Goal: Task Accomplishment & Management: Use online tool/utility

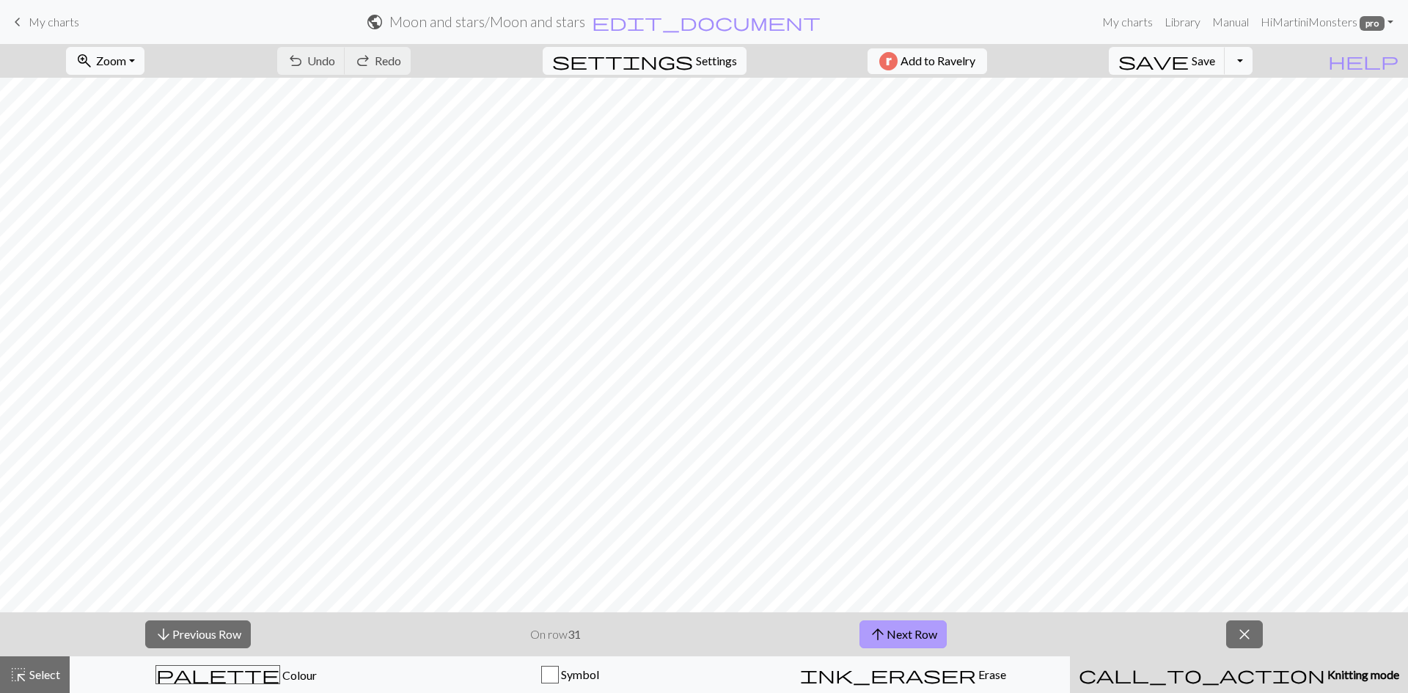
click at [891, 626] on button "arrow_upward Next Row" at bounding box center [902, 634] width 87 height 28
click at [1188, 66] on span "save" at bounding box center [1153, 61] width 70 height 21
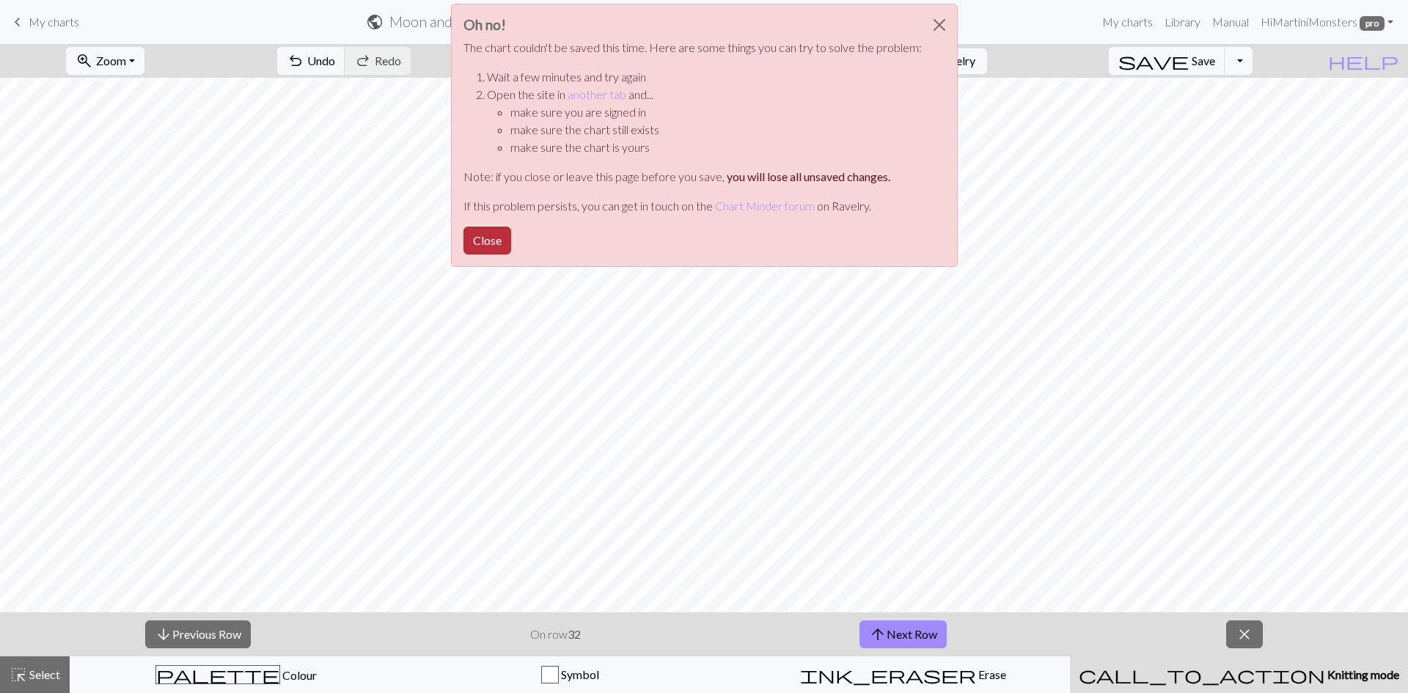
drag, startPoint x: 463, startPoint y: 239, endPoint x: 473, endPoint y: 237, distance: 10.5
click at [464, 239] on div "Oh no! The chart couldn't be saved this time. Here are some things you can try …" at bounding box center [704, 135] width 507 height 263
click at [474, 236] on button "Close" at bounding box center [487, 241] width 48 height 28
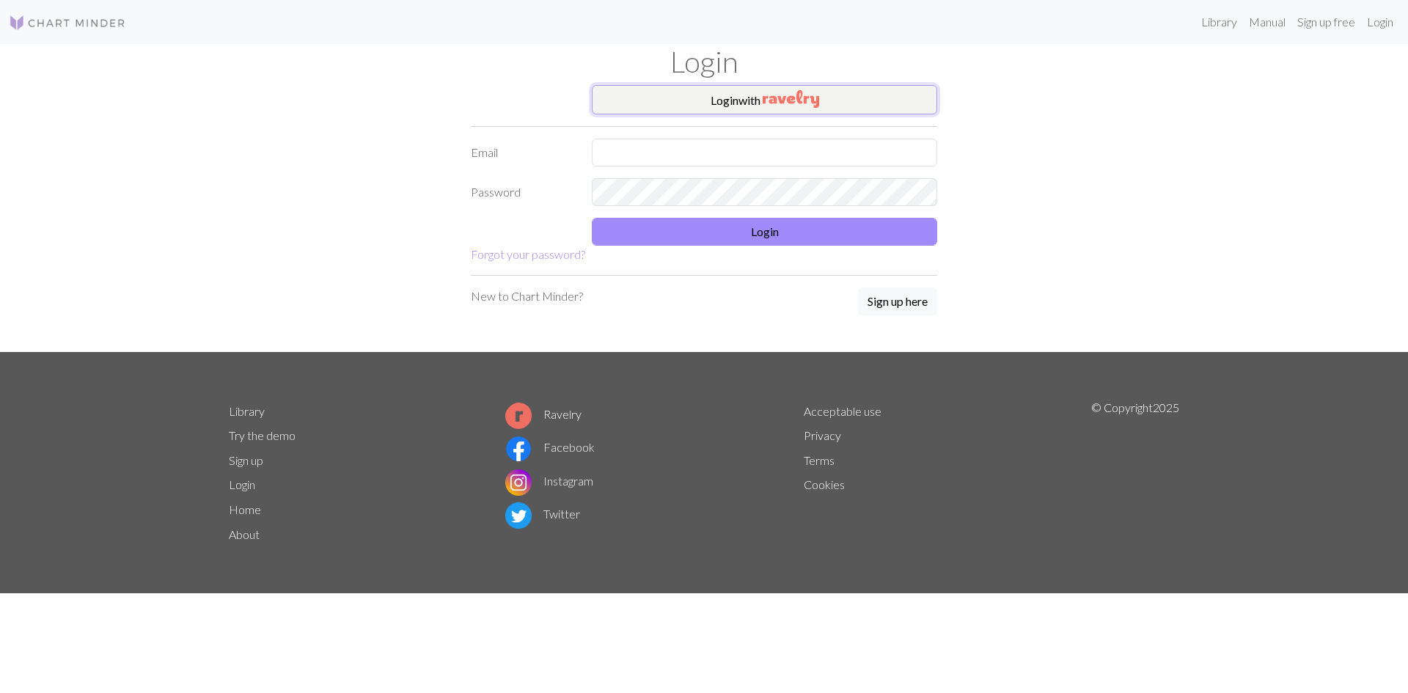
click at [914, 106] on button "Login with" at bounding box center [764, 99] width 345 height 29
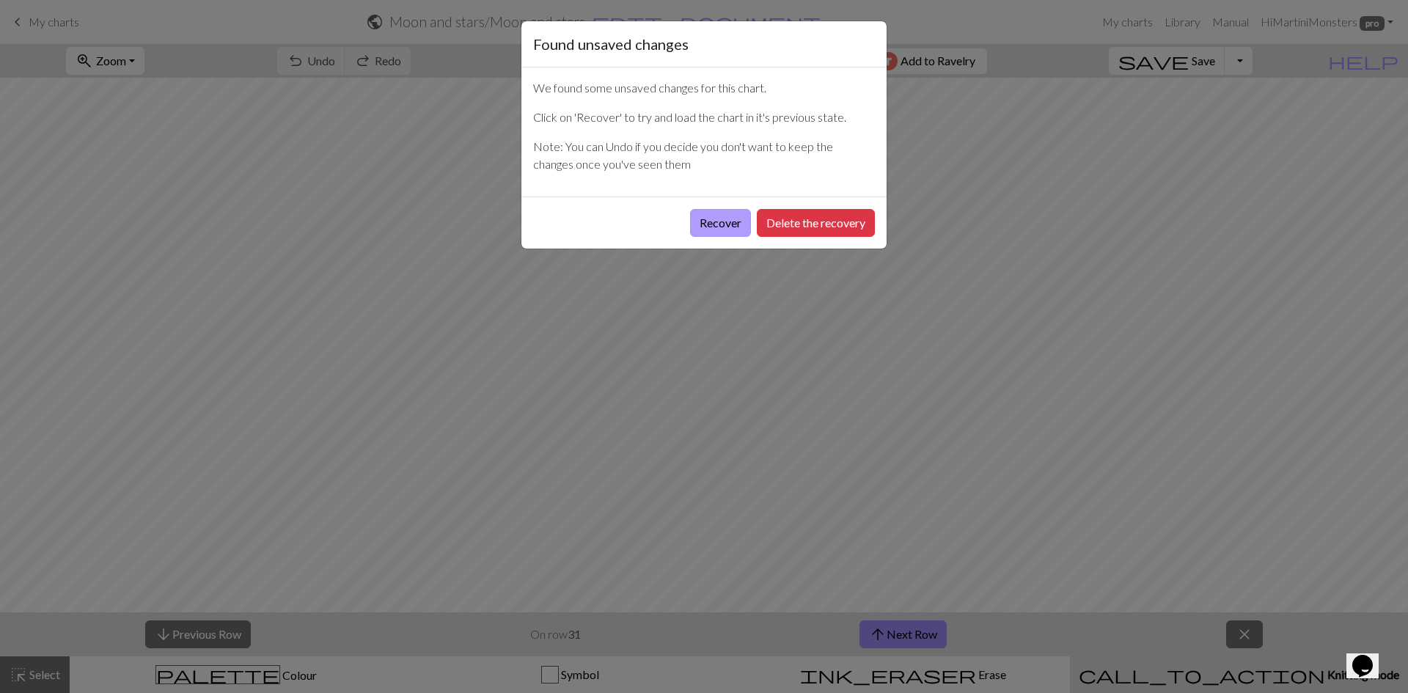
click at [735, 218] on button "Recover" at bounding box center [720, 223] width 61 height 28
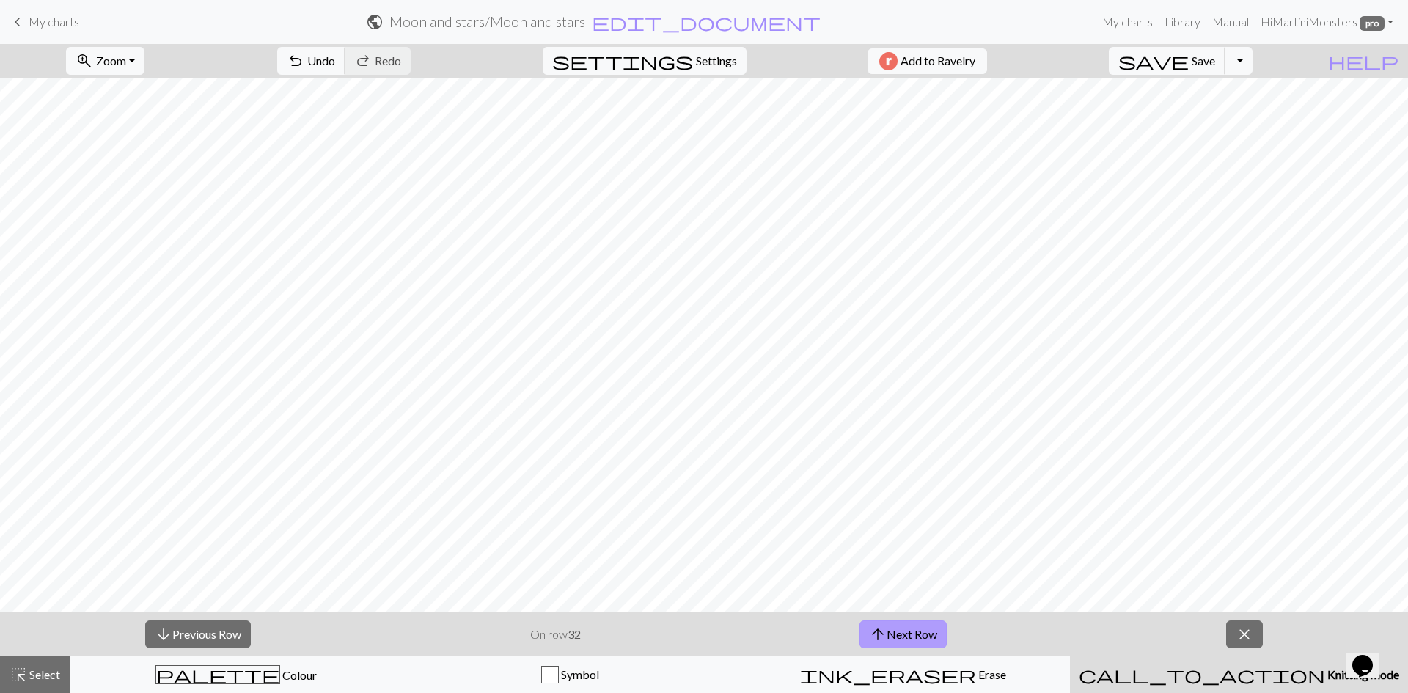
click at [905, 639] on button "arrow_upward Next Row" at bounding box center [902, 634] width 87 height 28
click at [1215, 54] on span "Save" at bounding box center [1202, 61] width 23 height 14
click at [1232, 622] on button "close" at bounding box center [1244, 634] width 37 height 28
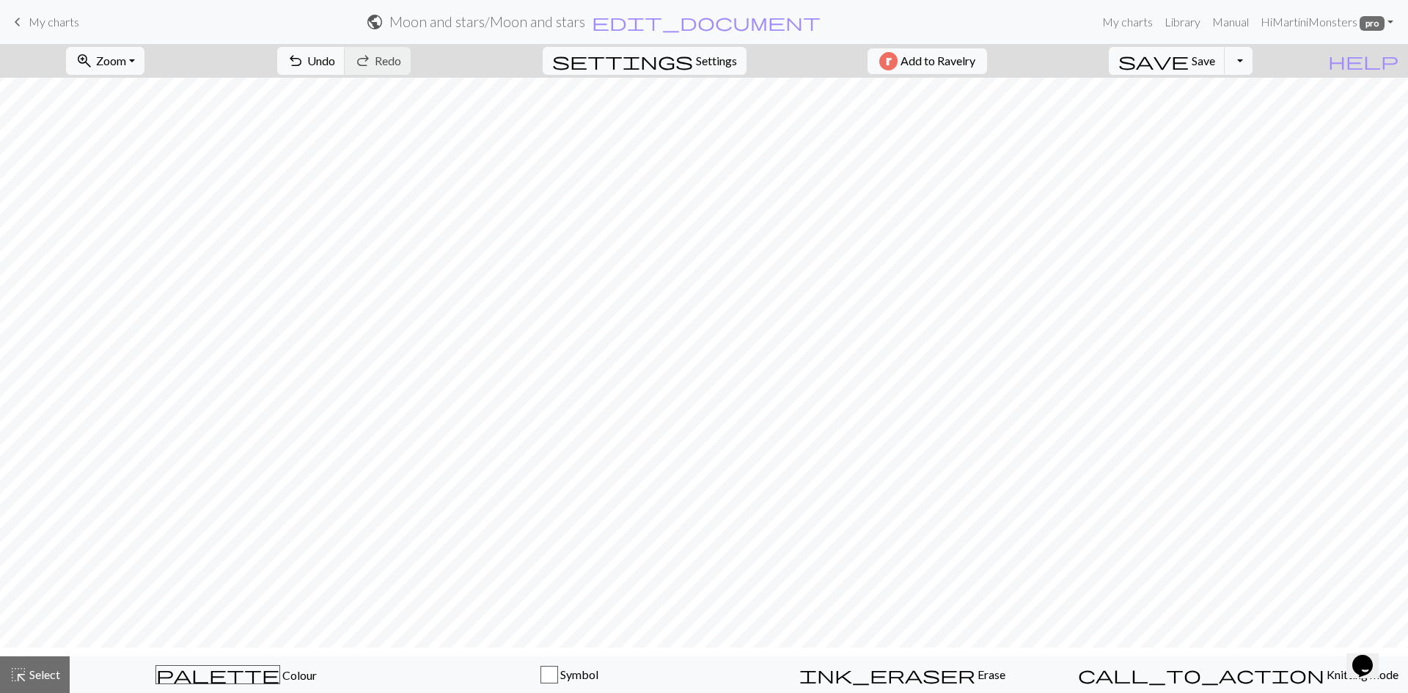
scroll to position [12, 0]
click at [1215, 65] on span "Save" at bounding box center [1202, 61] width 23 height 14
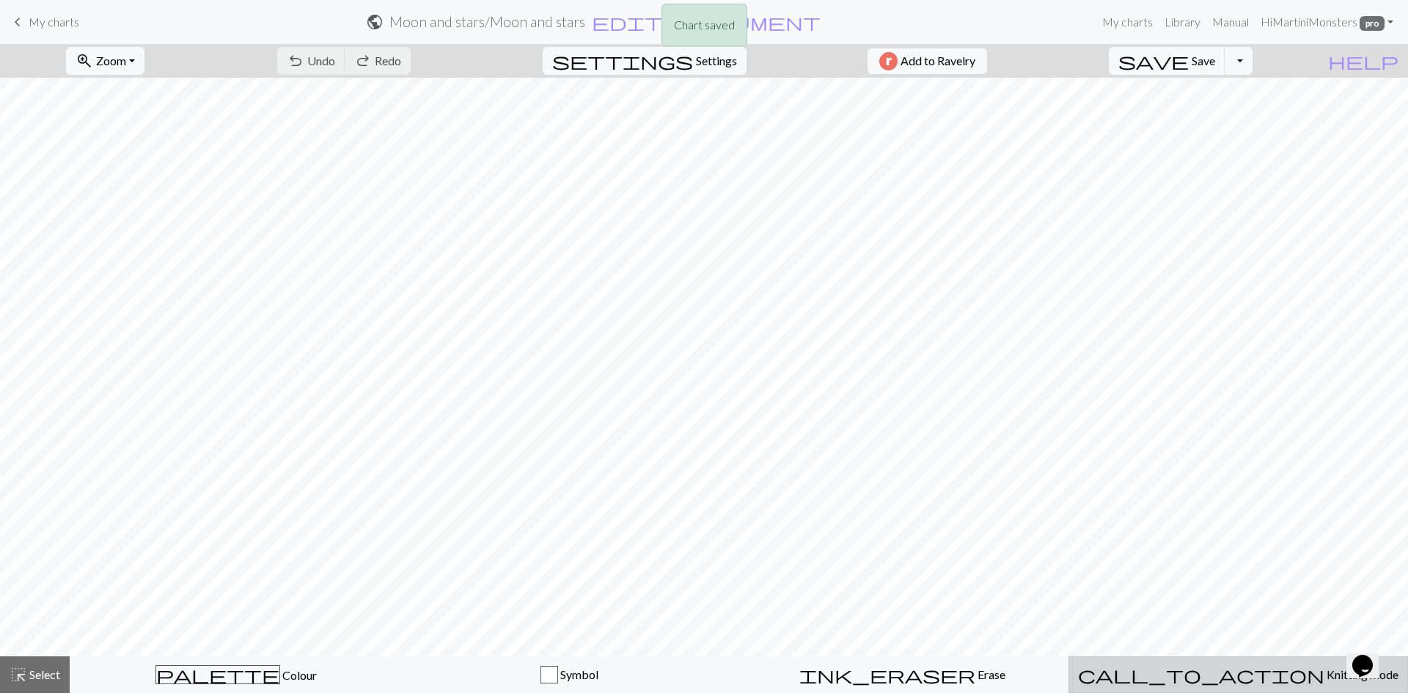
click at [1324, 680] on span "Knitting mode" at bounding box center [1361, 674] width 74 height 14
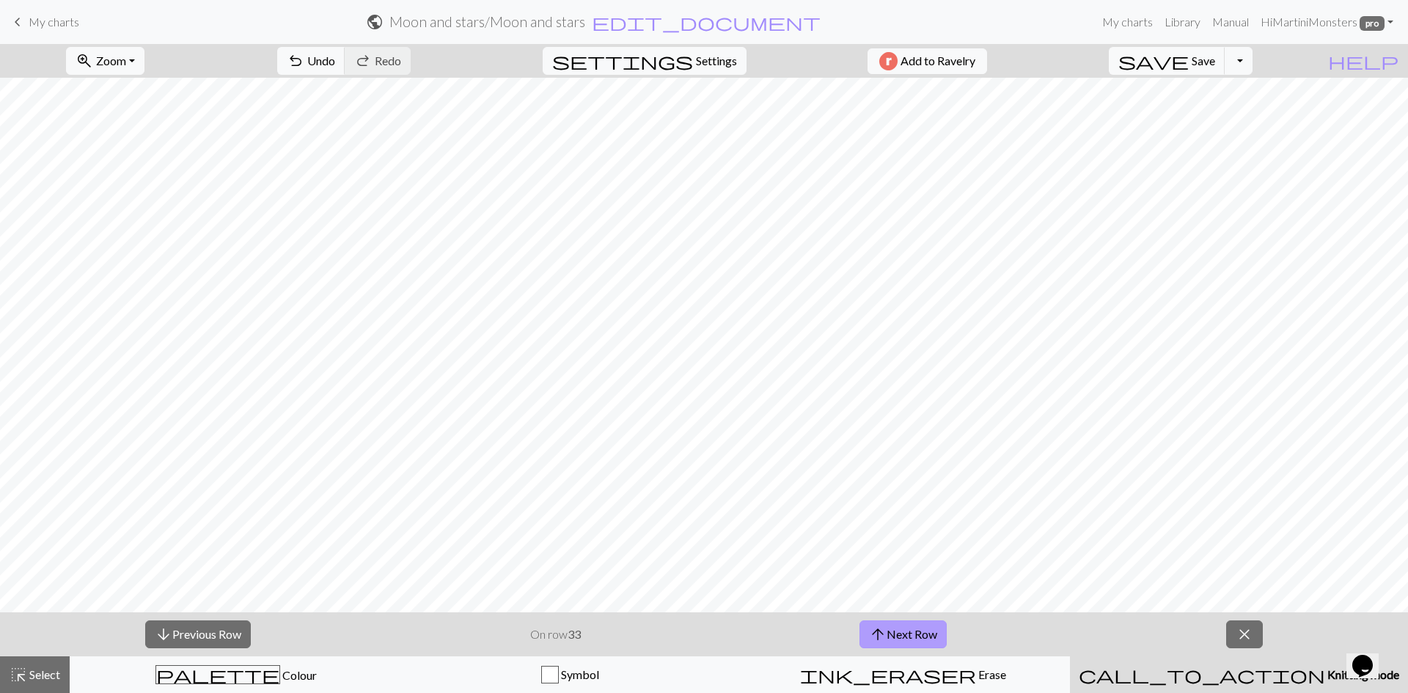
click at [886, 634] on span "arrow_upward" at bounding box center [878, 634] width 18 height 21
click at [935, 625] on button "arrow_upward Next Row" at bounding box center [902, 634] width 87 height 28
click at [1225, 47] on button "save Save Save" at bounding box center [1166, 61] width 117 height 28
click at [1215, 59] on span "Save" at bounding box center [1202, 61] width 23 height 14
click at [907, 628] on button "arrow_upward Next Row" at bounding box center [902, 634] width 87 height 28
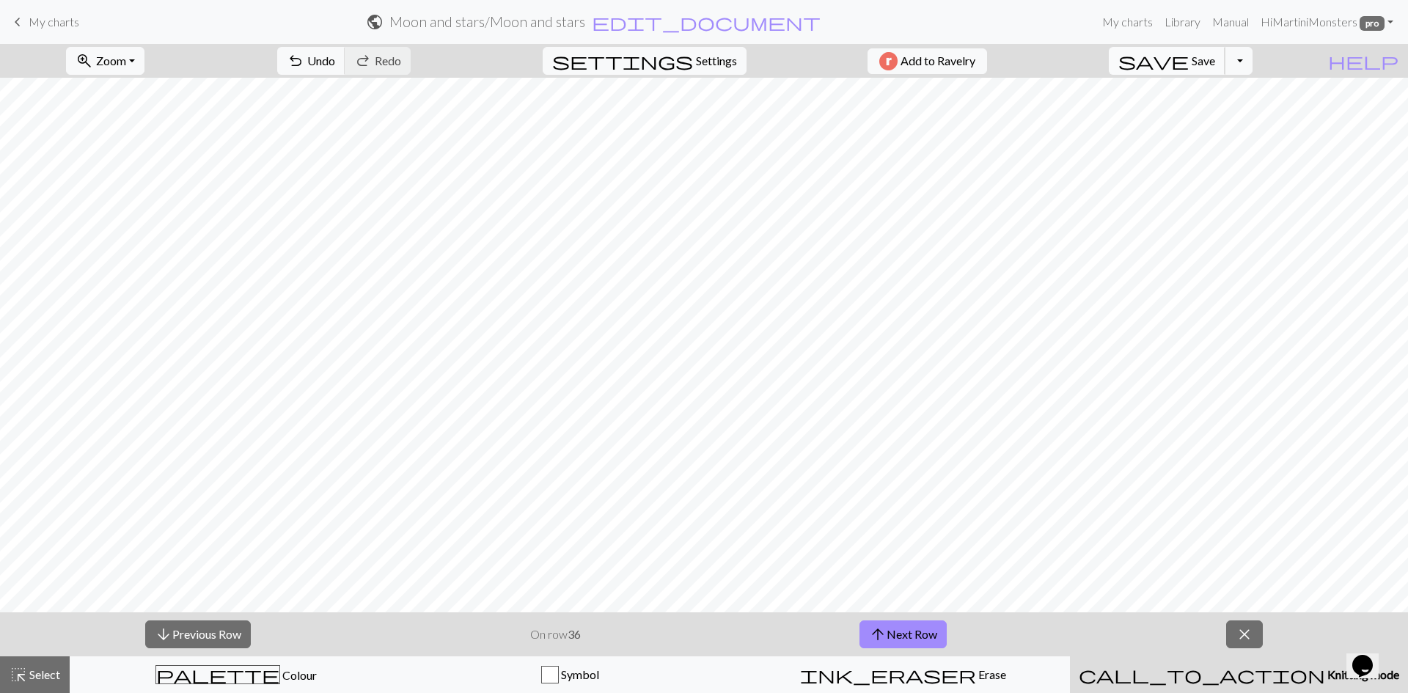
click at [1218, 65] on button "save Save Save" at bounding box center [1166, 61] width 117 height 28
click at [910, 626] on button "arrow_upward Next Row" at bounding box center [902, 634] width 87 height 28
click at [1218, 59] on button "save Save Save" at bounding box center [1166, 61] width 117 height 28
click at [905, 636] on button "arrow_upward Next Row" at bounding box center [902, 634] width 87 height 28
click at [1215, 55] on span "Save" at bounding box center [1202, 61] width 23 height 14
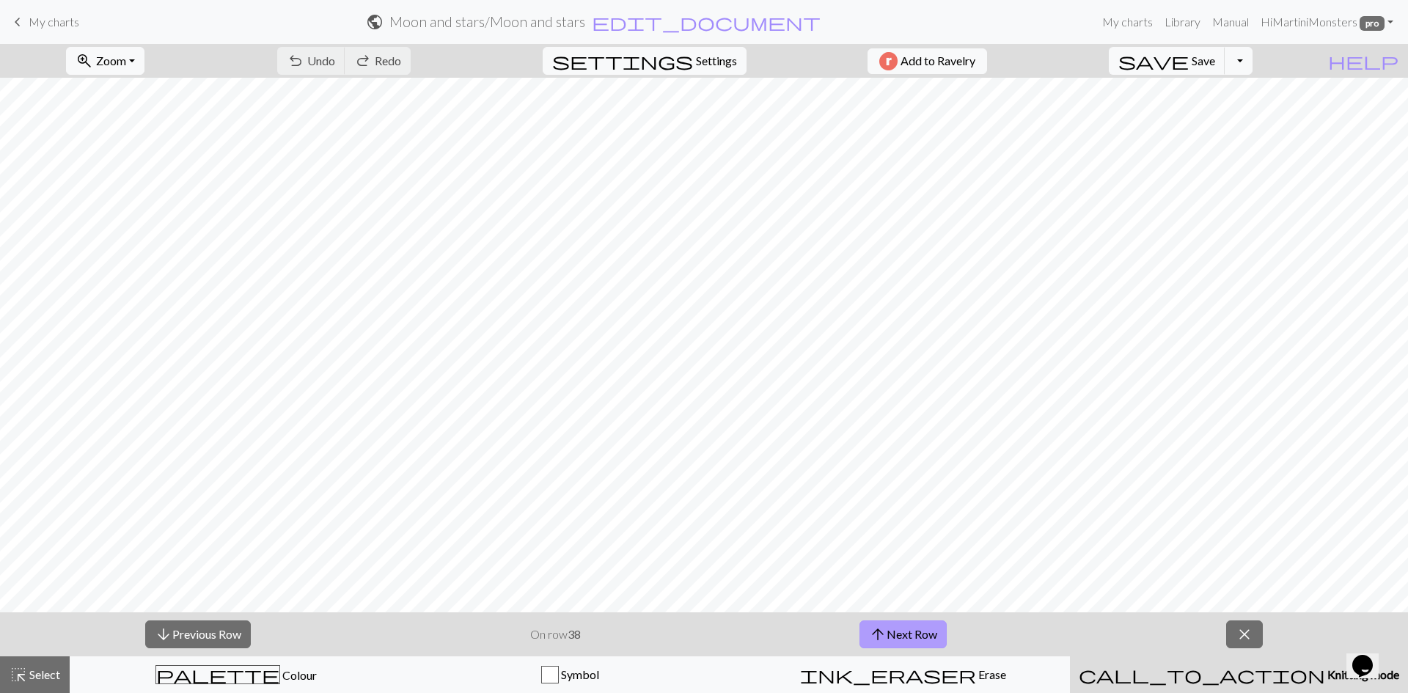
drag, startPoint x: 932, startPoint y: 631, endPoint x: 916, endPoint y: 621, distance: 18.5
click at [932, 631] on button "arrow_upward Next Row" at bounding box center [902, 634] width 87 height 28
click at [1219, 54] on button "save Save Save" at bounding box center [1166, 61] width 117 height 28
click at [908, 637] on button "arrow_upward Next Row" at bounding box center [902, 634] width 87 height 28
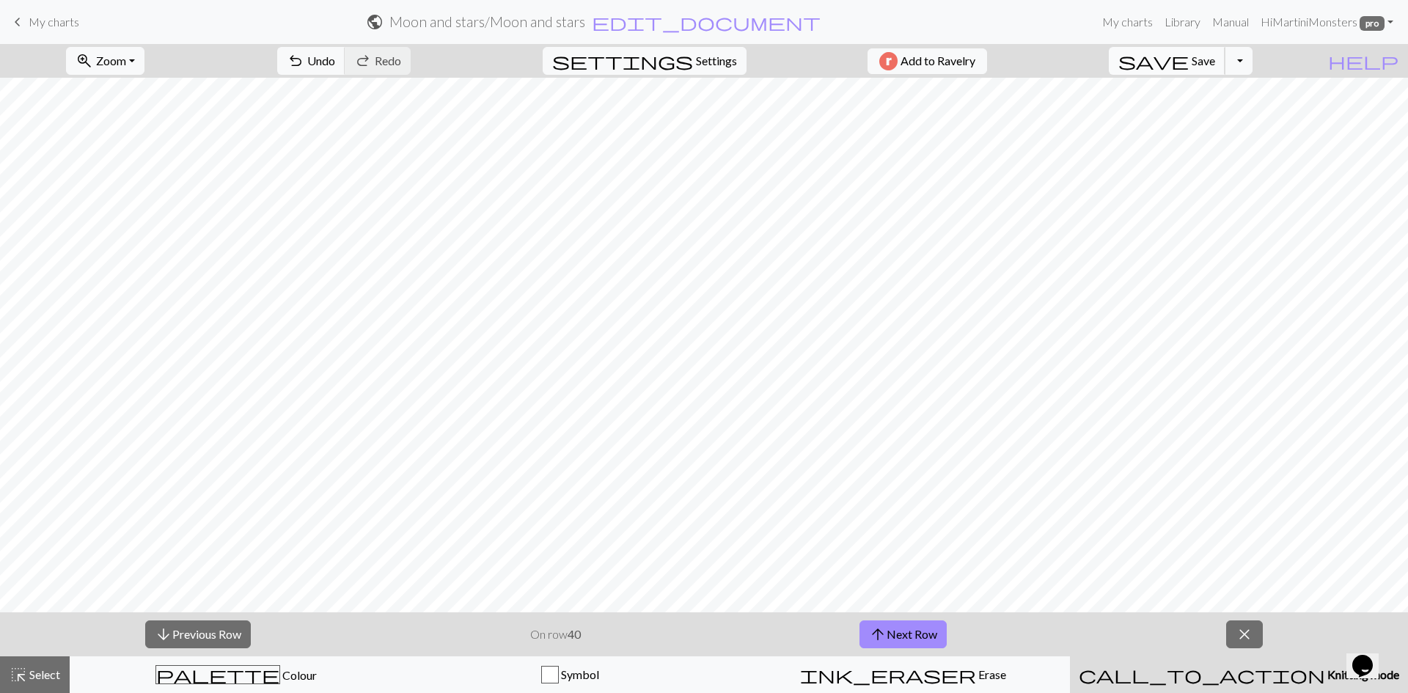
click at [1188, 60] on span "save" at bounding box center [1153, 61] width 70 height 21
